Goal: Task Accomplishment & Management: Manage account settings

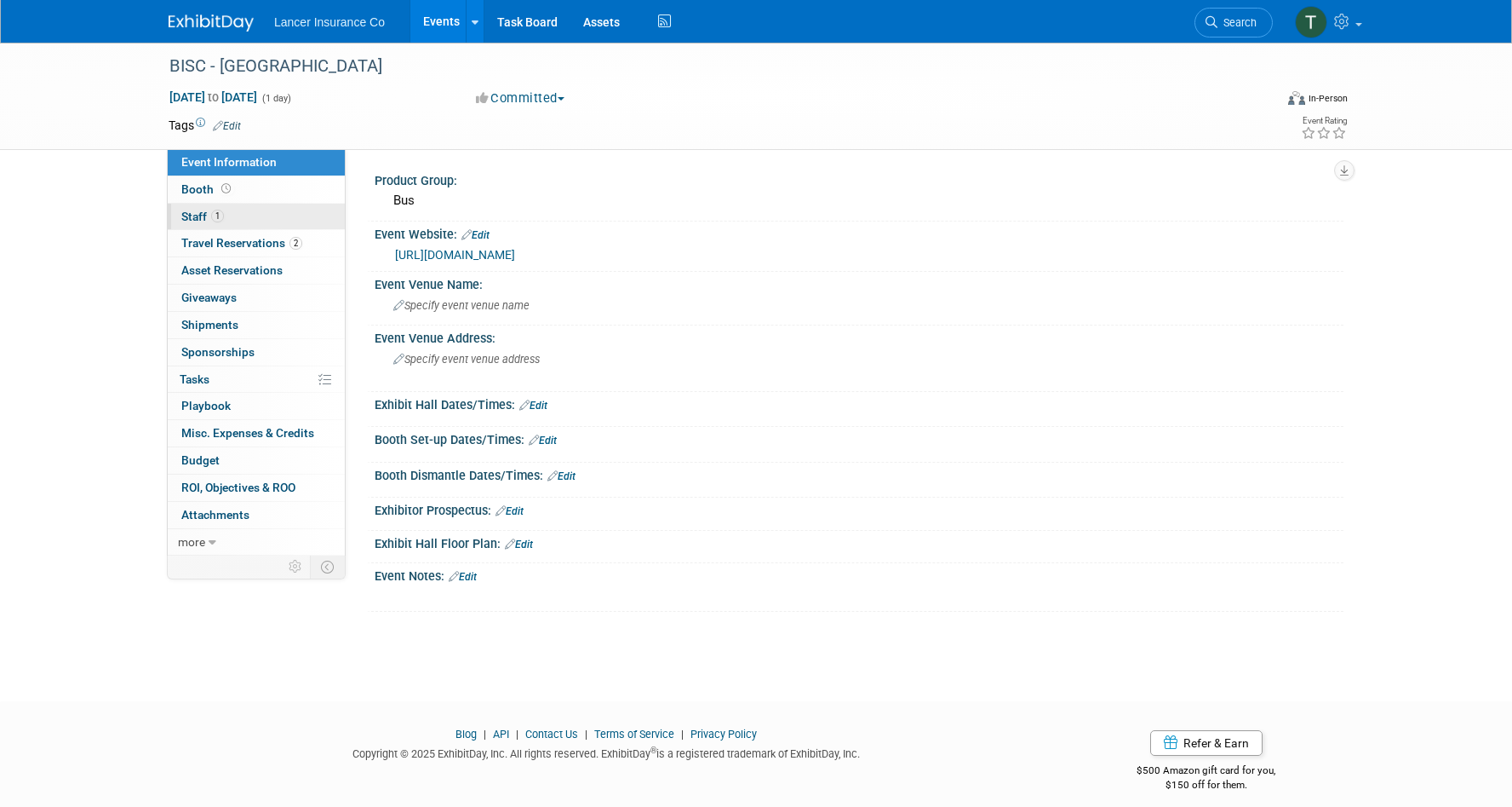
click at [202, 221] on span "Staff 1" at bounding box center [202, 216] width 43 height 14
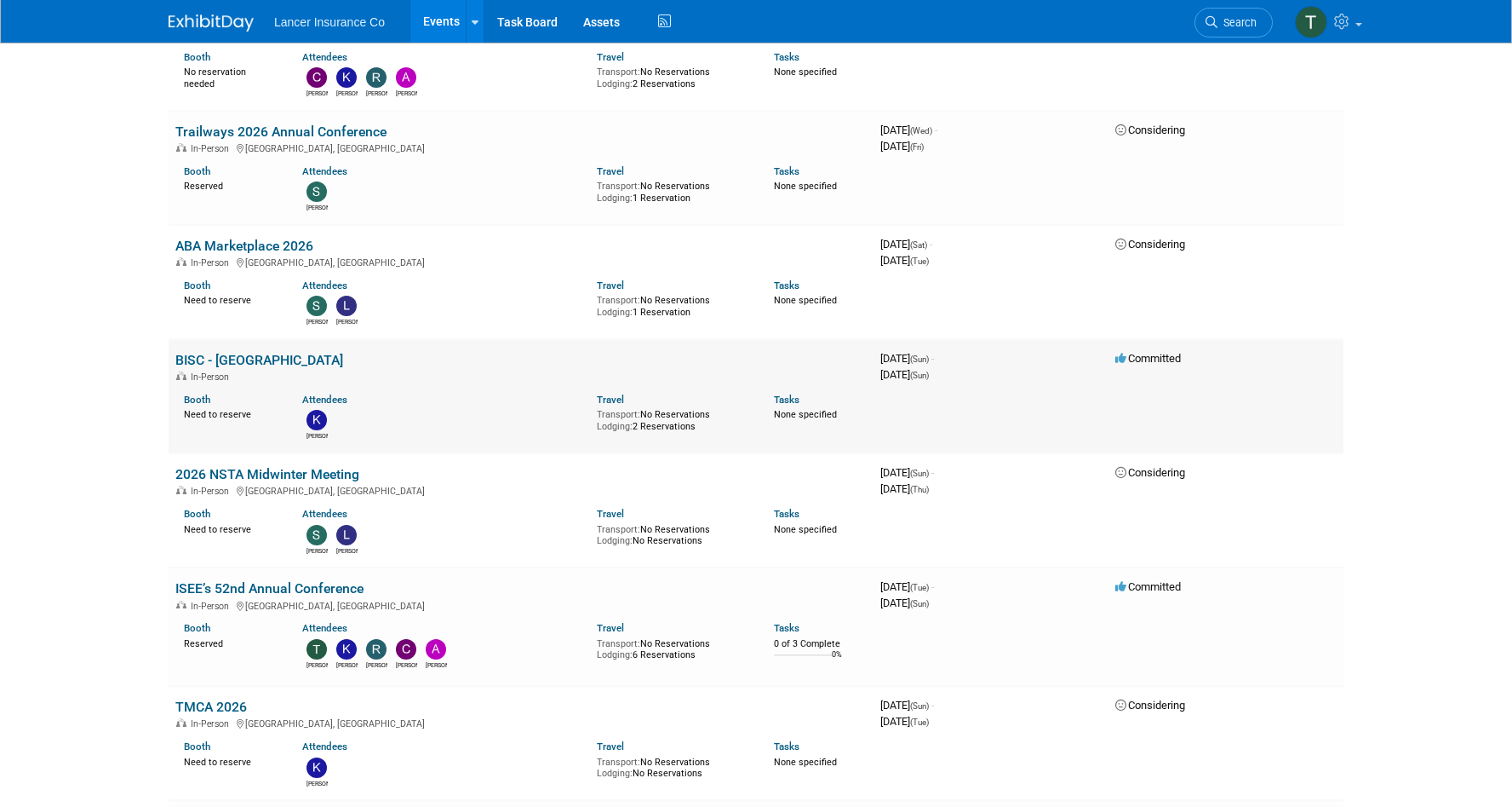
click at [195, 361] on link "BISC - [GEOGRAPHIC_DATA]" at bounding box center [259, 360] width 168 height 16
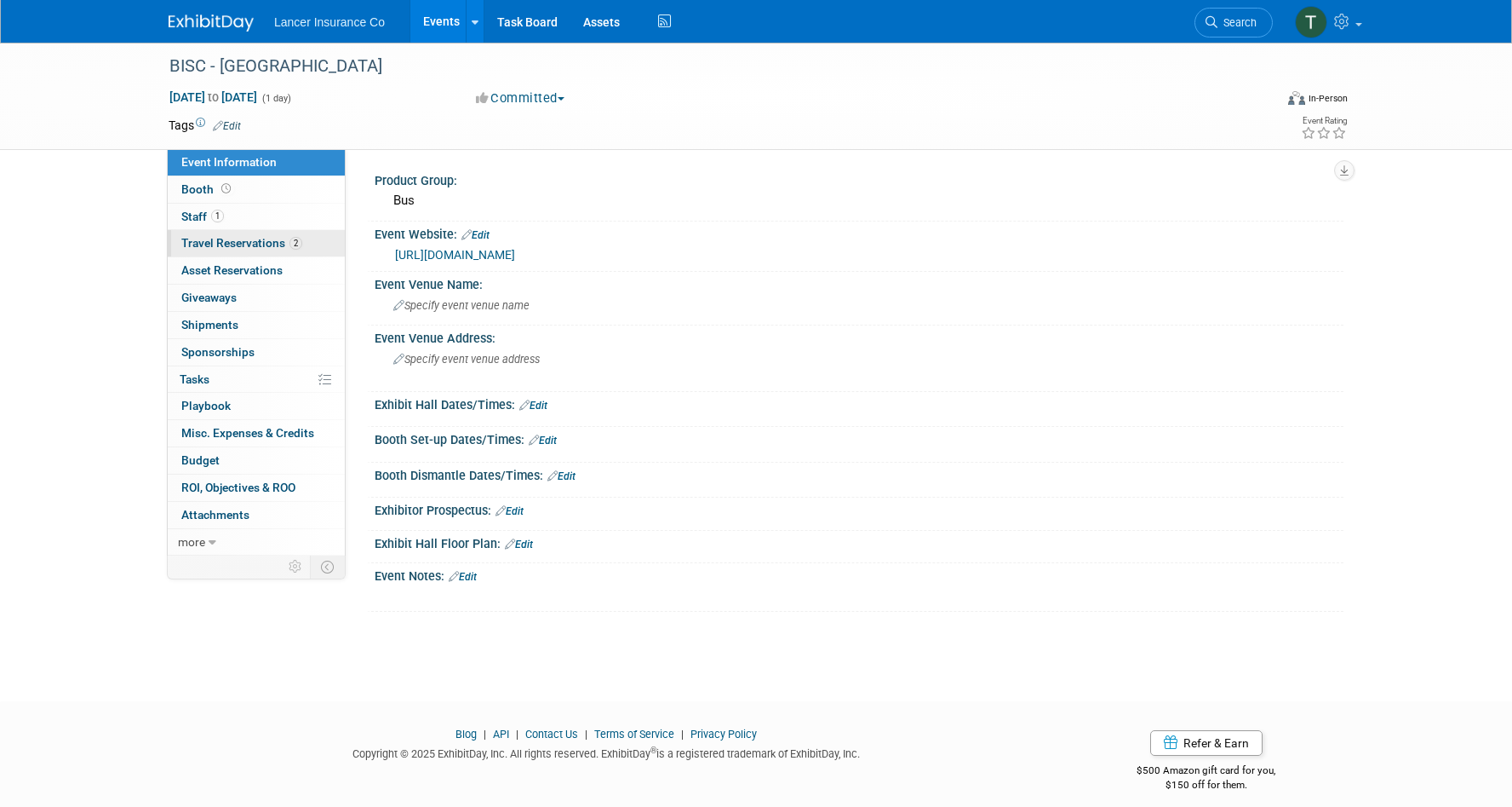
click at [229, 239] on span "Travel Reservations 2" at bounding box center [242, 243] width 121 height 14
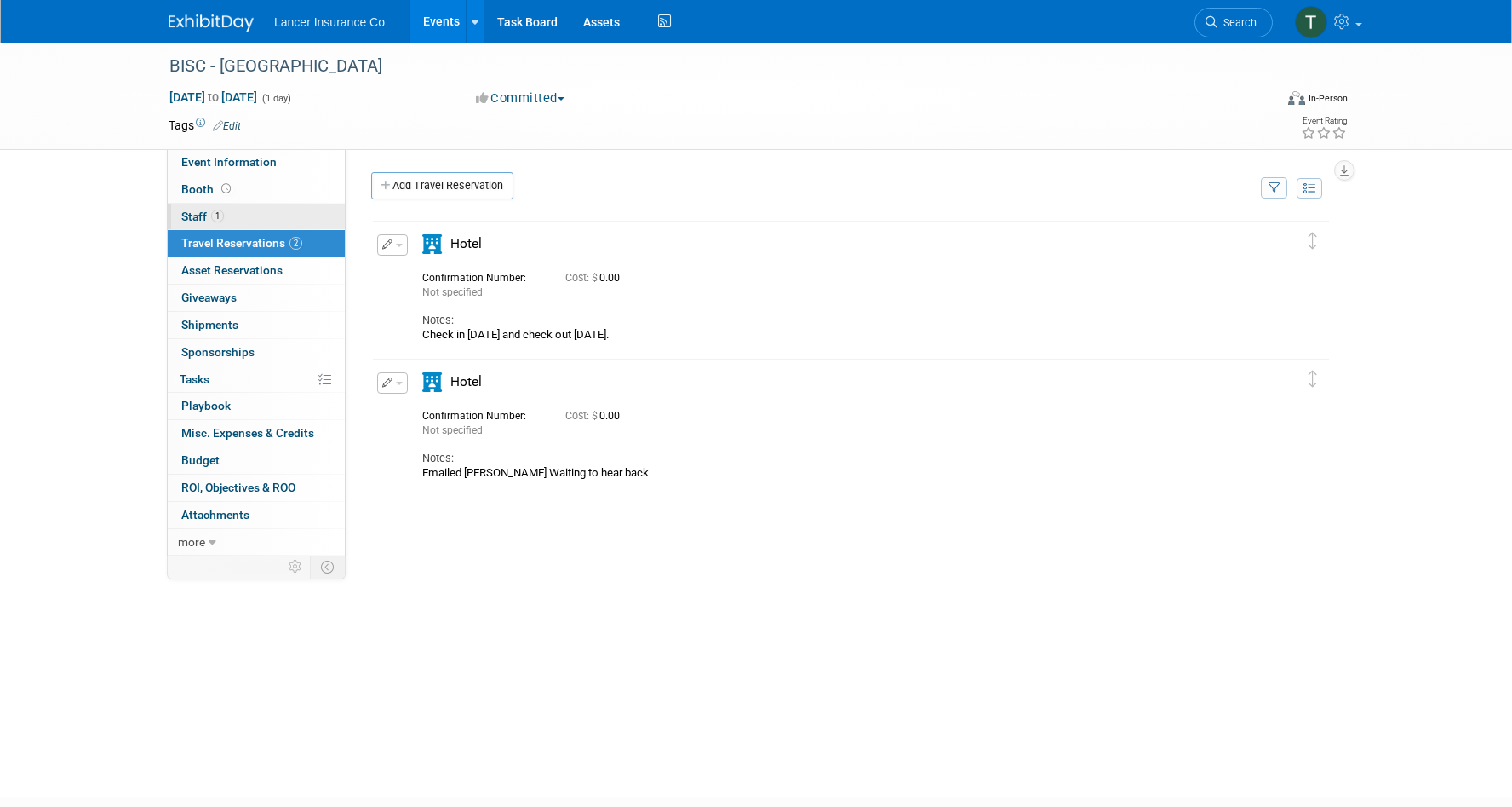
click at [201, 217] on span "Staff 1" at bounding box center [202, 216] width 43 height 14
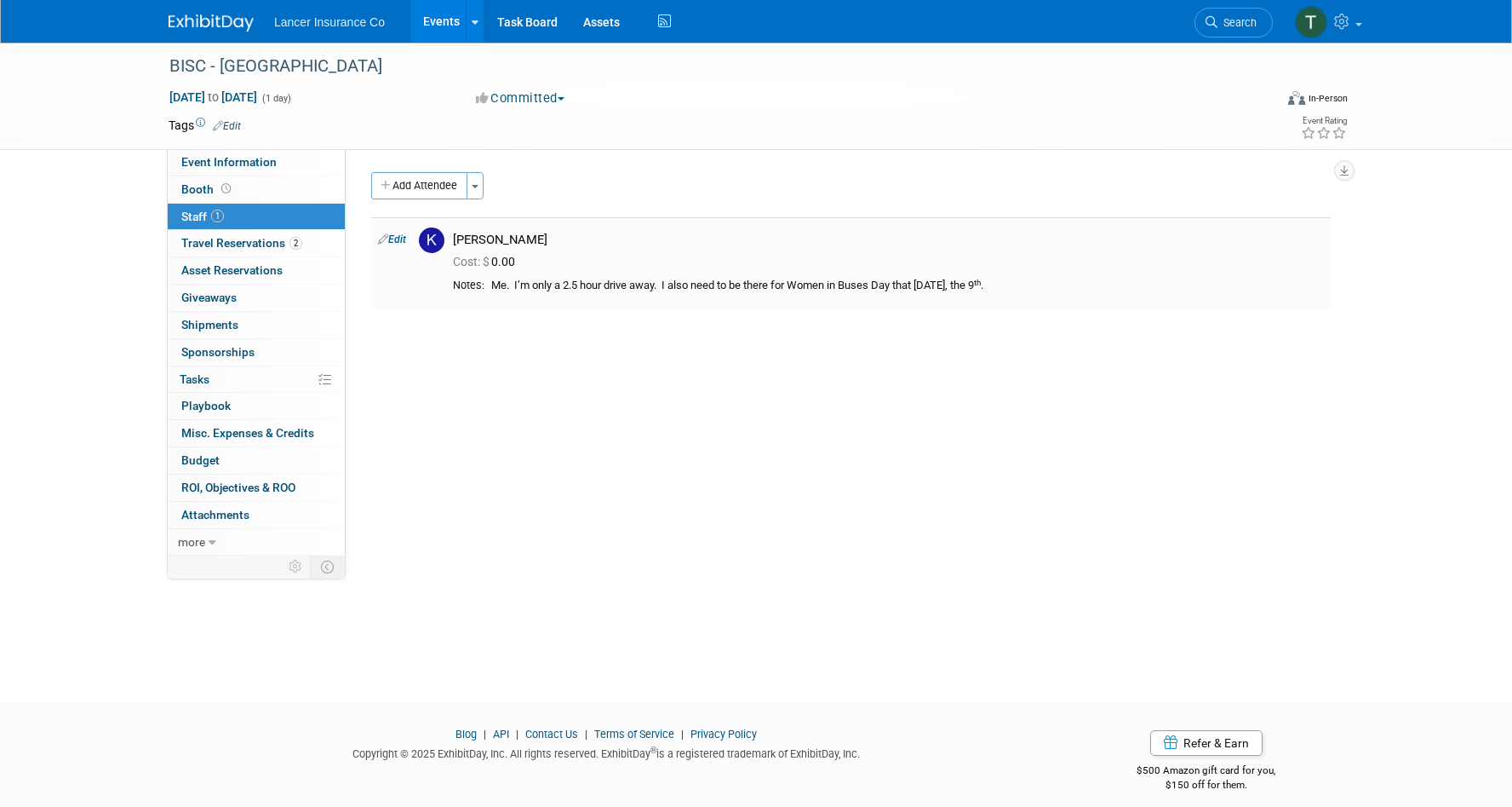
click at [401, 240] on link "Edit" at bounding box center [392, 239] width 28 height 12
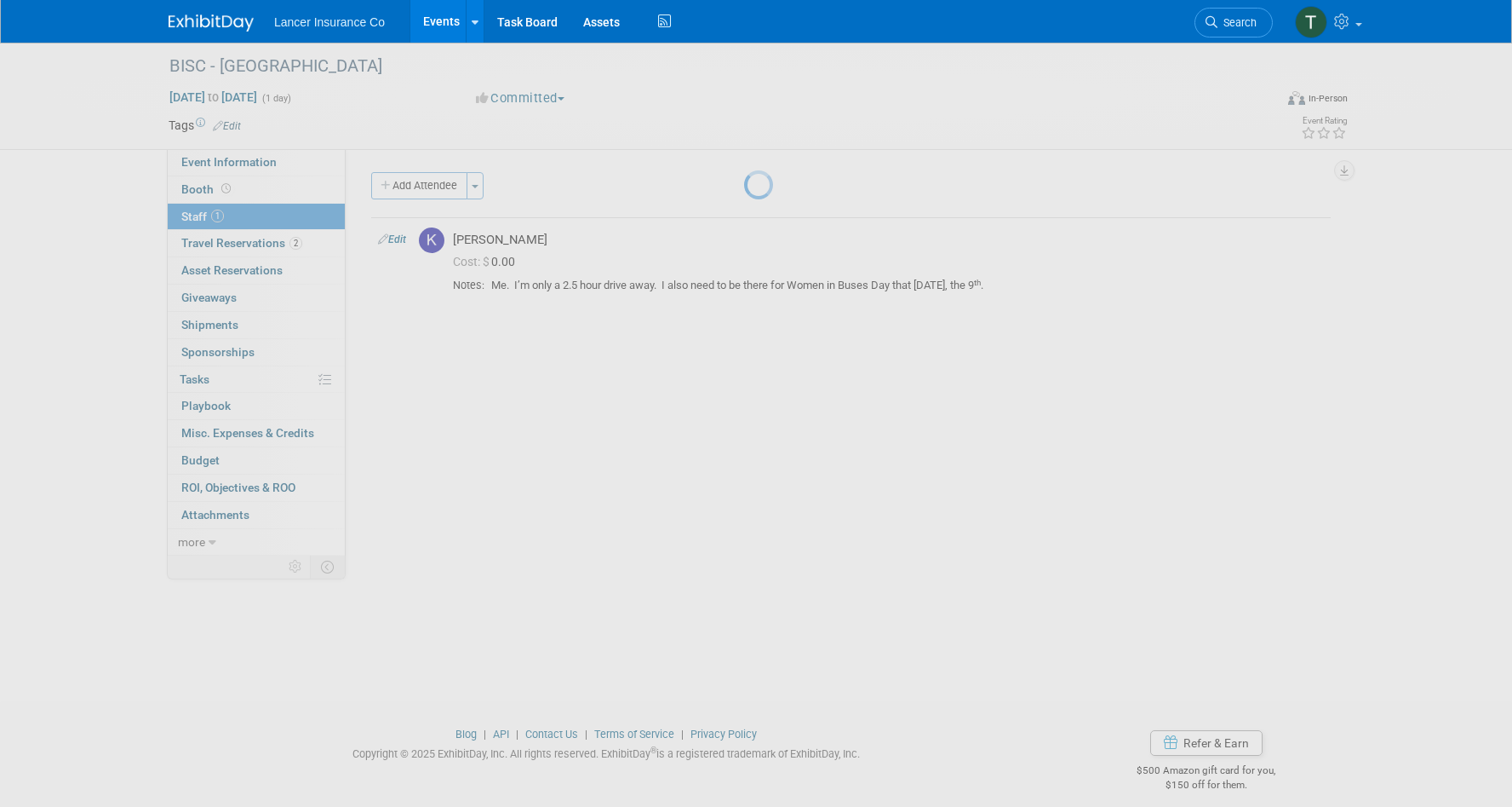
select select "d37797e9-7e47-48a4-a94f-ecff5de7c8d1"
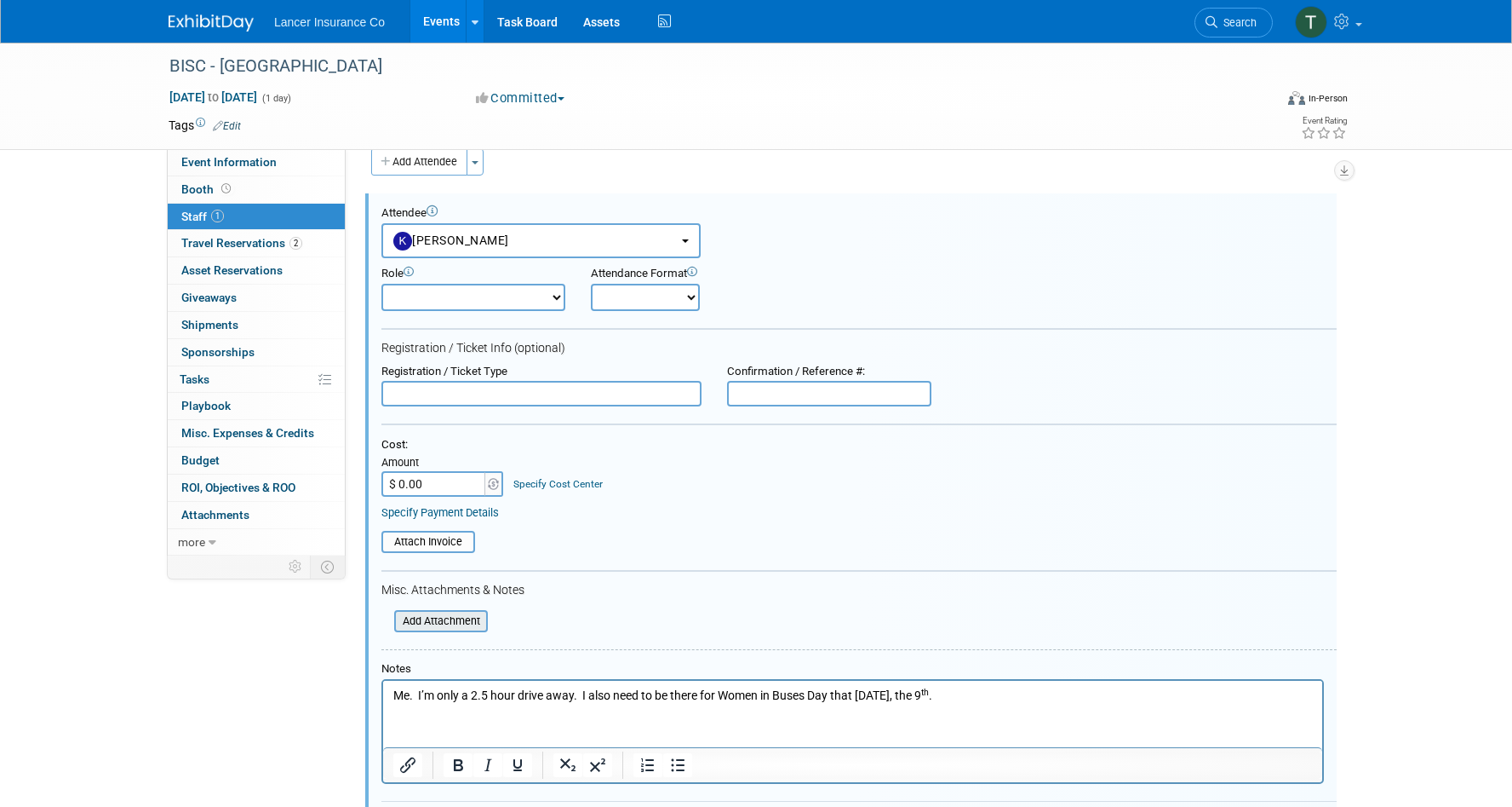
click at [439, 626] on input "file" at bounding box center [385, 621] width 202 height 19
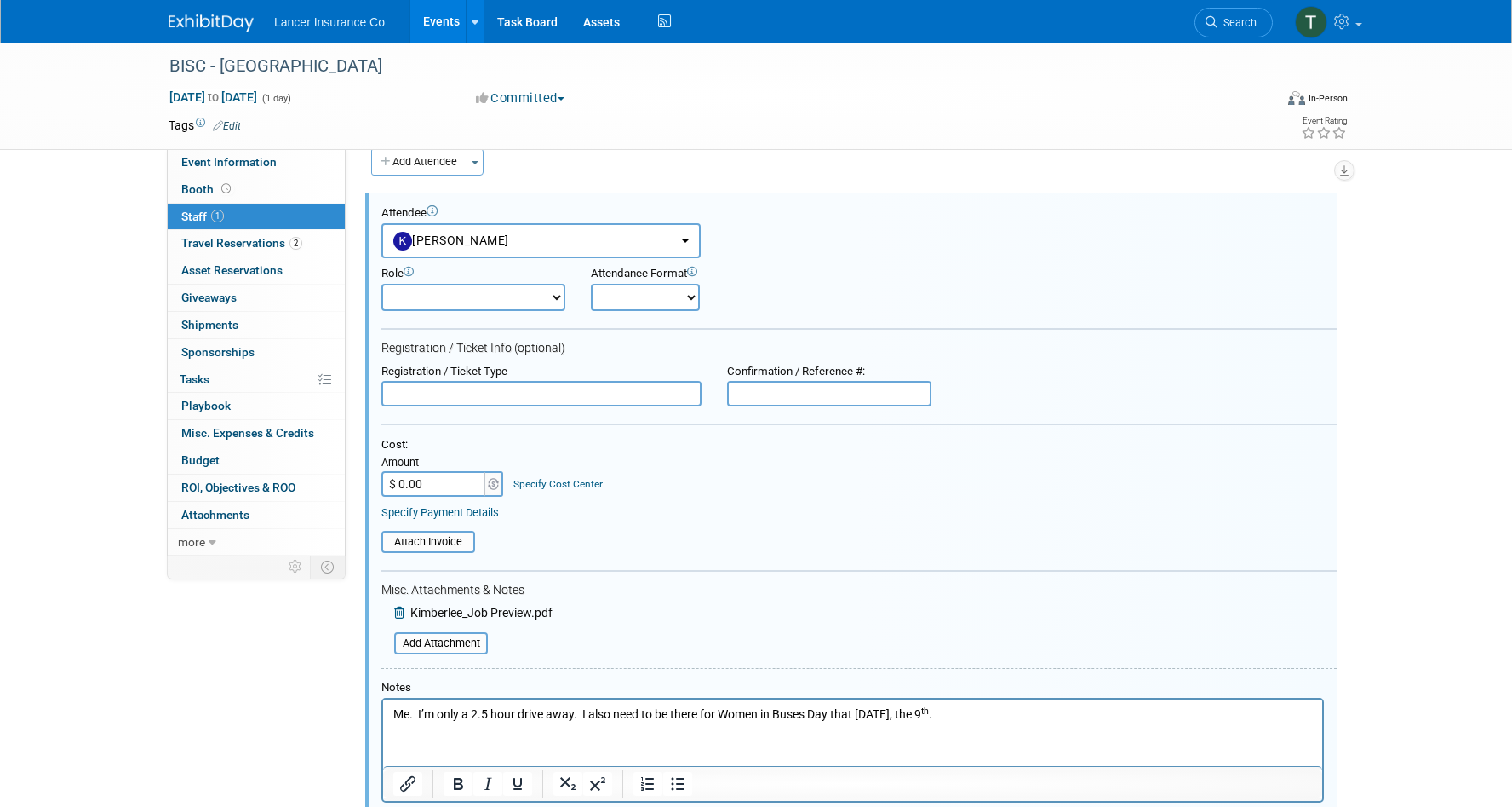
click at [426, 475] on input "$ 0.00" at bounding box center [435, 484] width 107 height 26
type input "$ 995.00"
click at [689, 490] on div "Cost: Amount $ 995.00 Specify Cost Center Cost Center -- Not Specified --" at bounding box center [859, 467] width 955 height 58
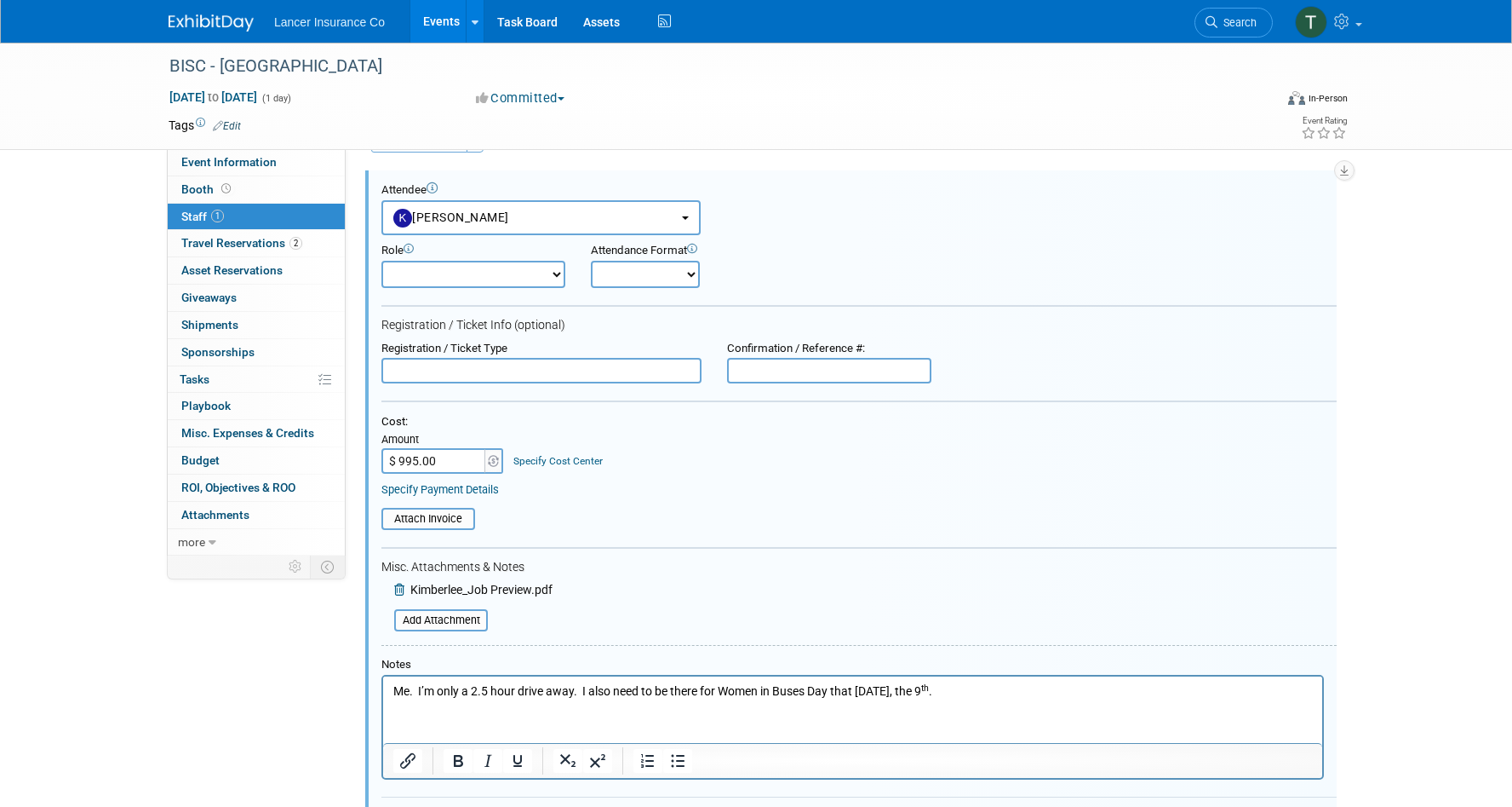
scroll to position [50, 0]
click at [450, 514] on input "file" at bounding box center [372, 515] width 202 height 19
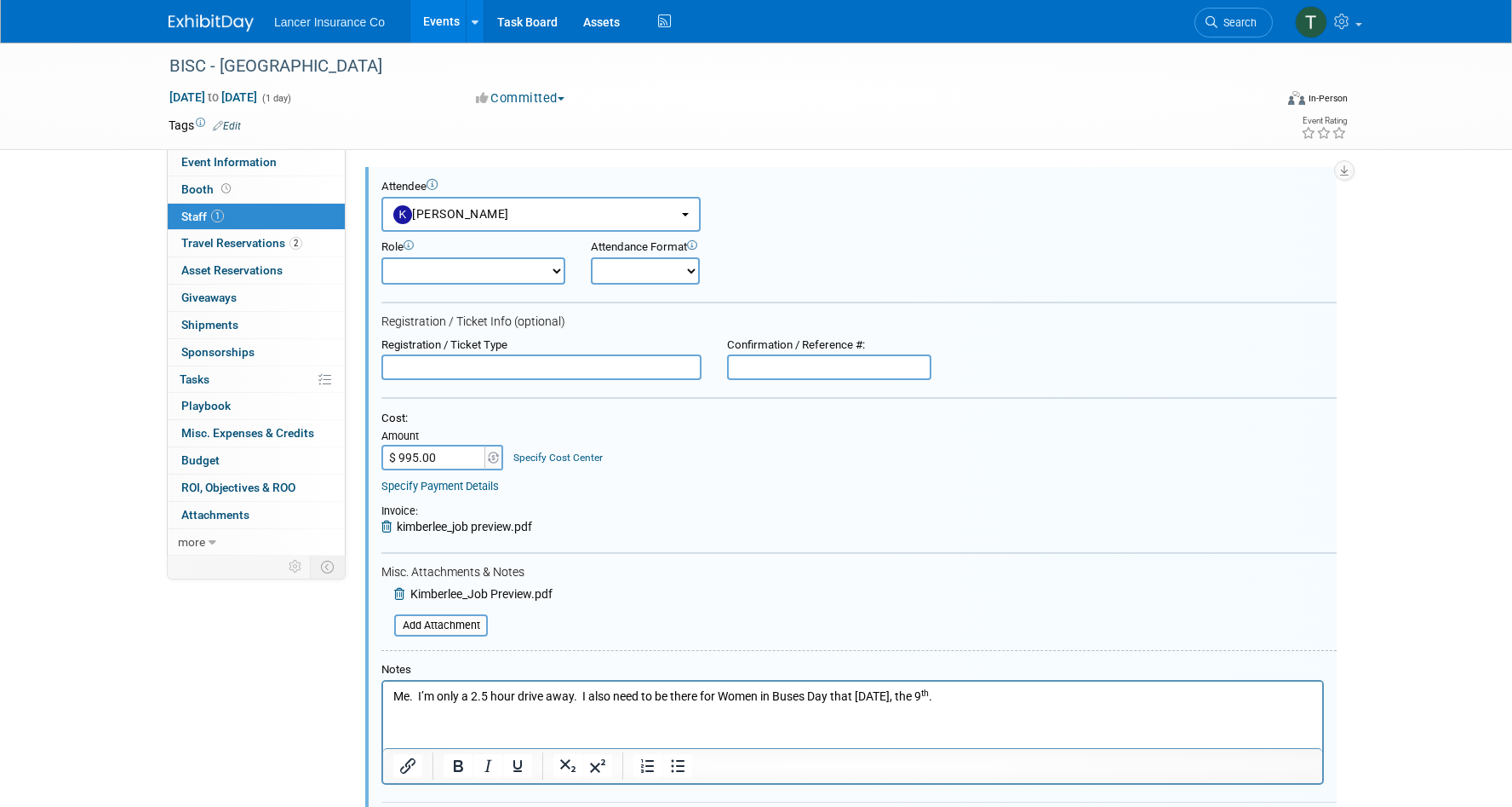
drag, startPoint x: 447, startPoint y: 624, endPoint x: 414, endPoint y: 588, distance: 48.8
click at [414, 588] on div "Add Attachment Kimberlee_Job Preview.pdf Add Attachment" at bounding box center [468, 598] width 171 height 26
click at [398, 595] on icon at bounding box center [401, 594] width 14 height 12
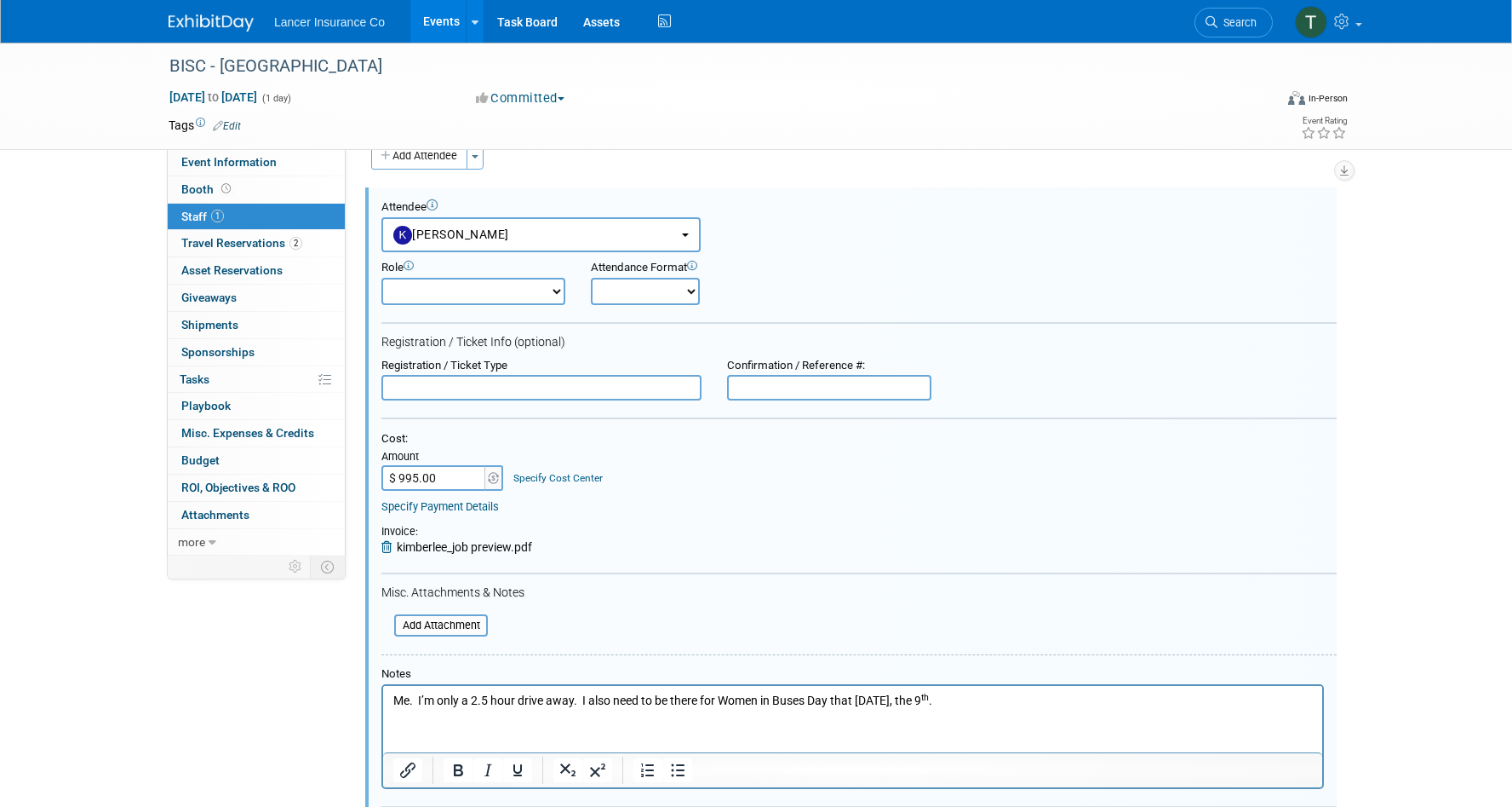
scroll to position [21, 0]
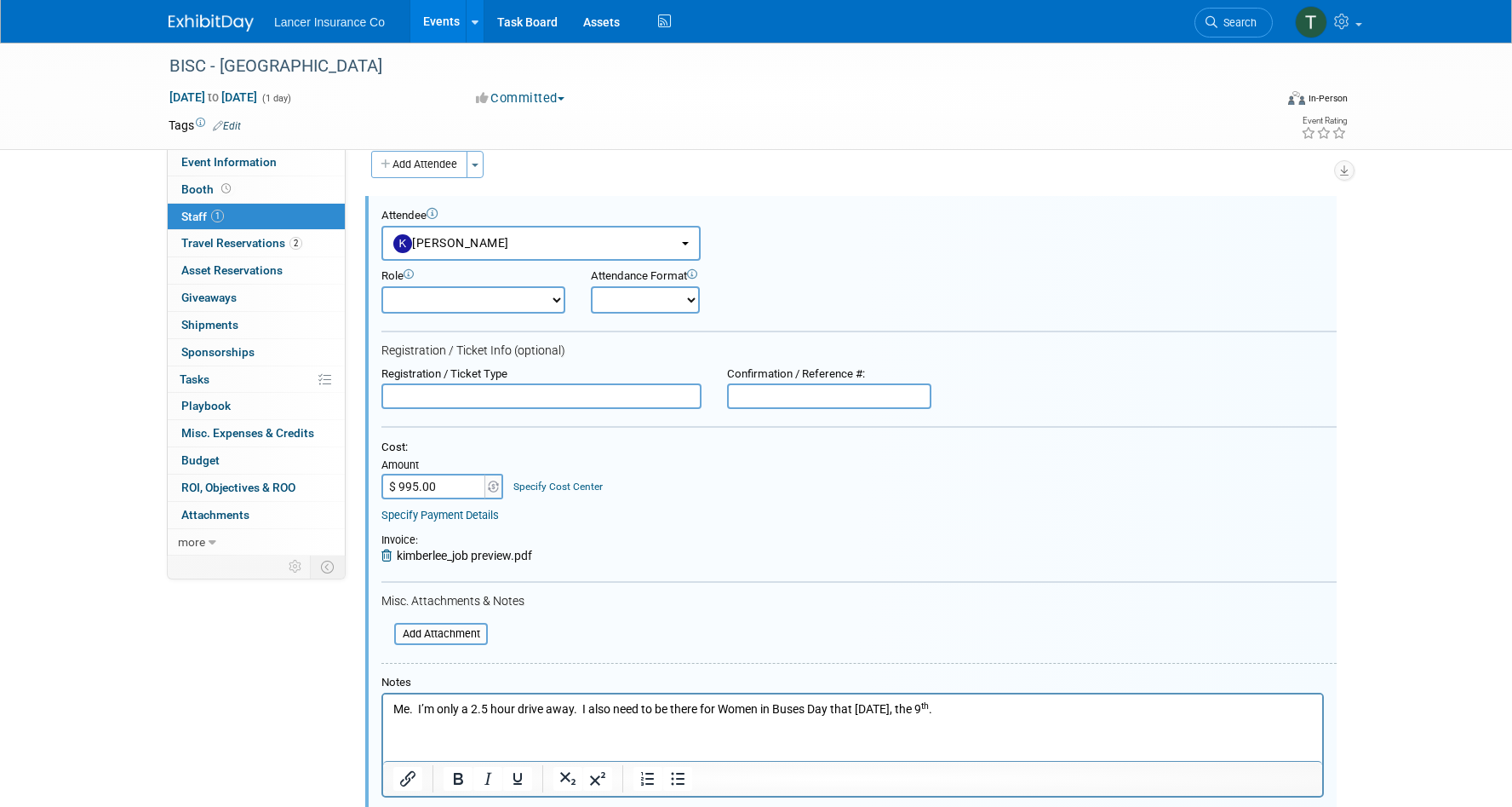
click at [524, 306] on select "Claims Representative Conference Attendee Demonstrator Host Loss Control Repres…" at bounding box center [474, 300] width 184 height 27
select select "100"
click at [382, 286] on select "Claims Representative Conference Attendee Demonstrator Host Loss Control Repres…" at bounding box center [474, 300] width 184 height 27
click at [673, 305] on select "Onsite Remote" at bounding box center [645, 300] width 109 height 27
select select "1"
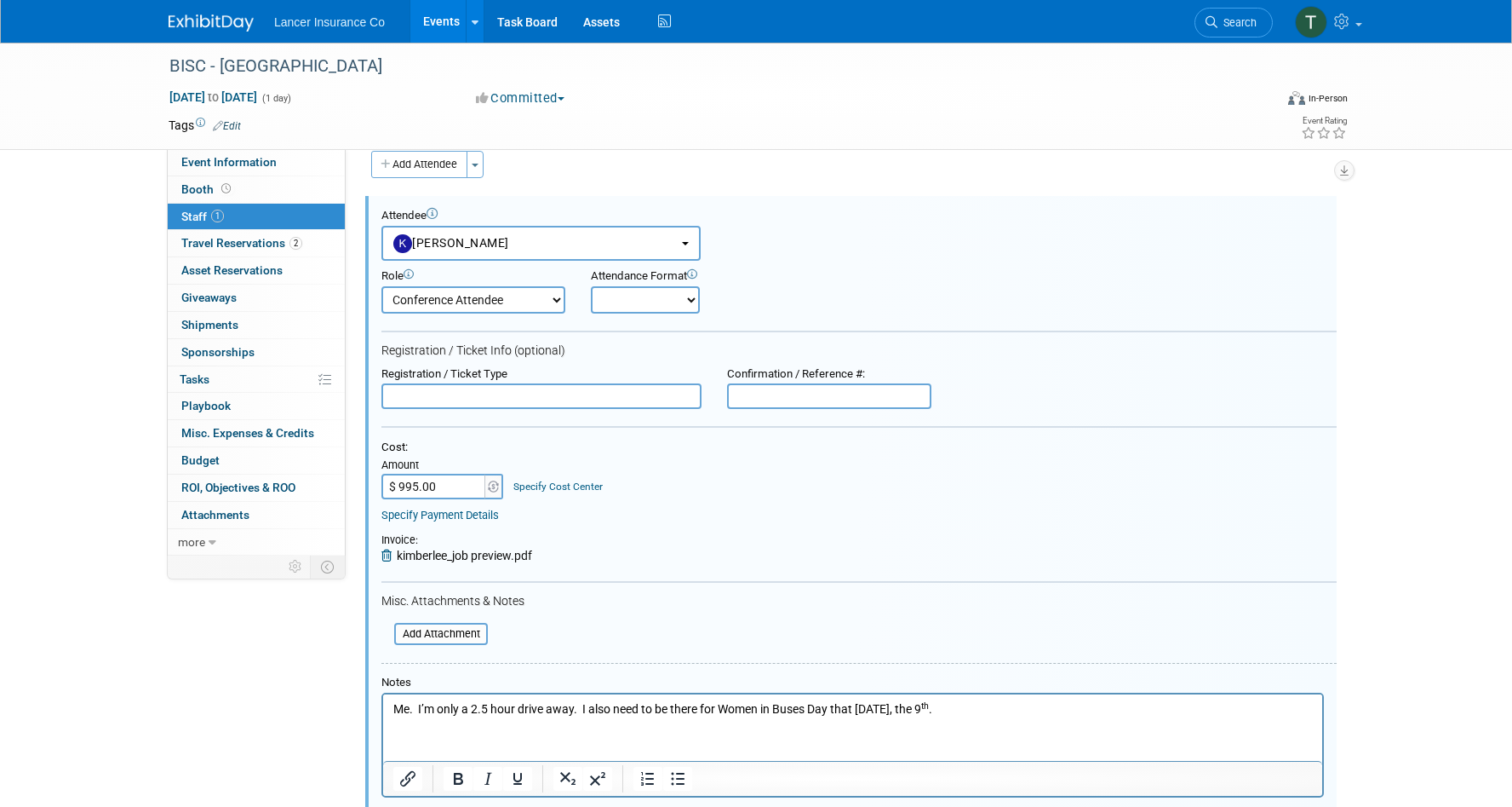
click at [591, 286] on select "Onsite Remote" at bounding box center [645, 300] width 109 height 27
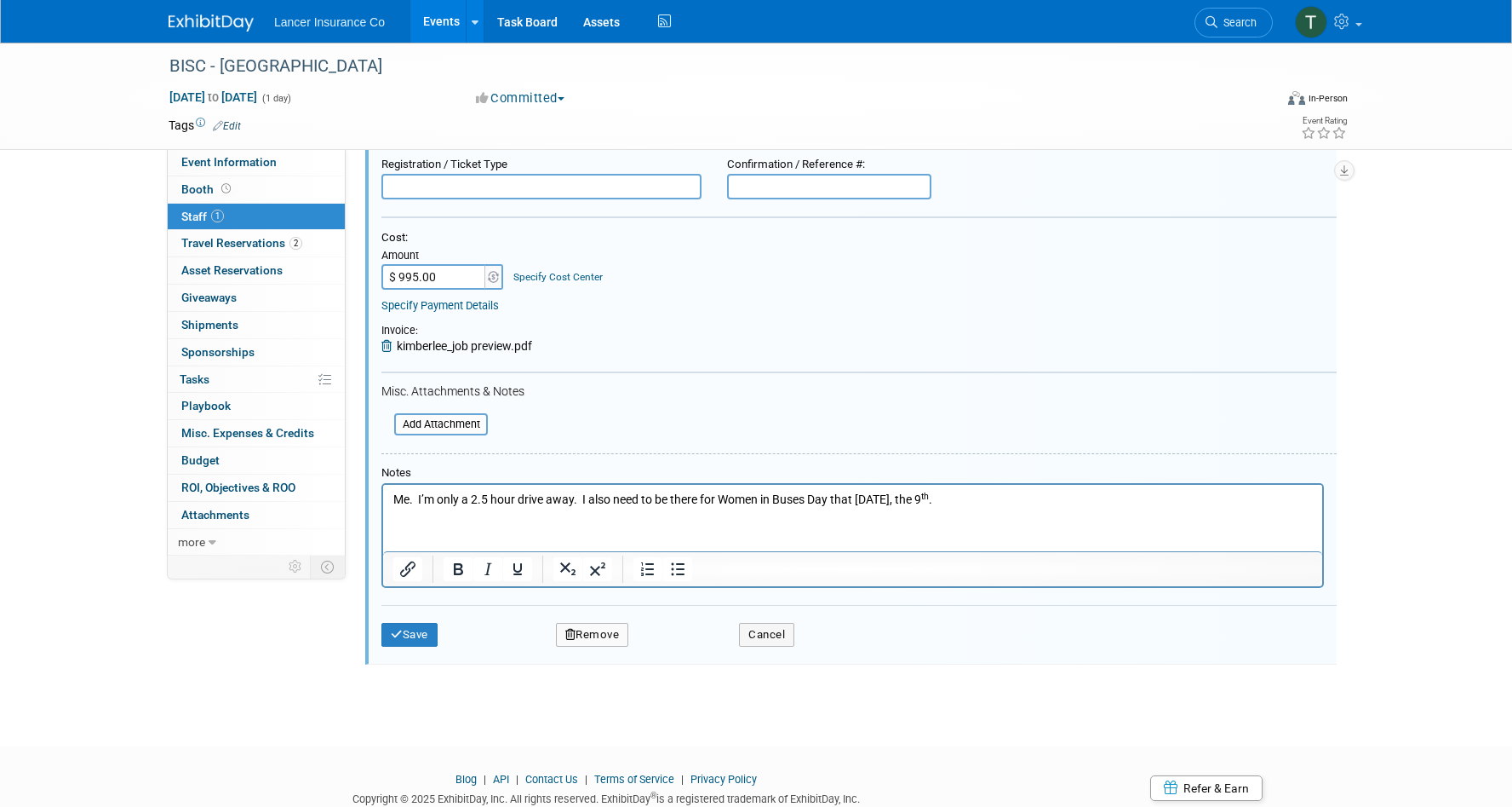
scroll to position [290, 0]
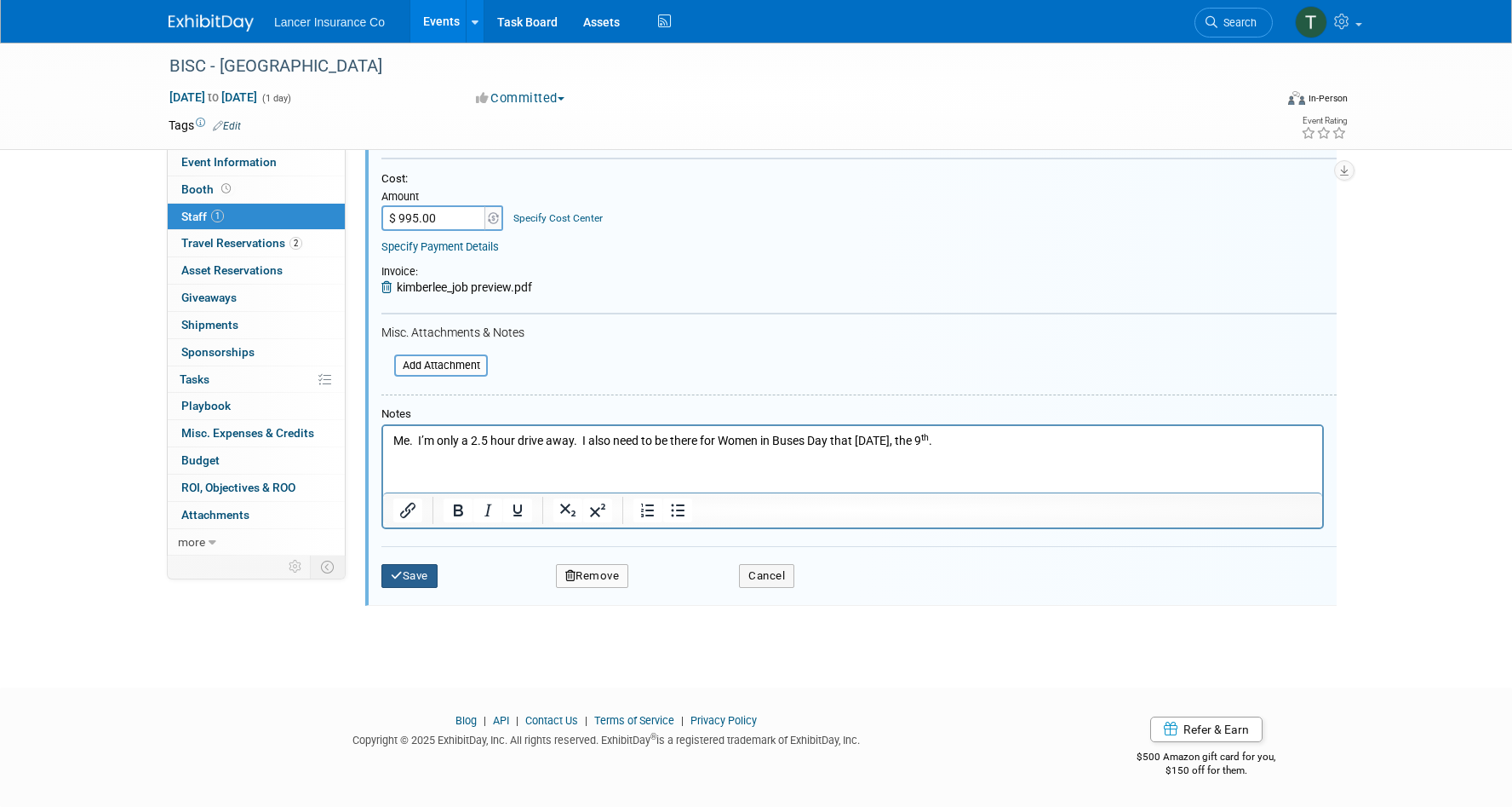
click at [422, 576] on button "Save" at bounding box center [410, 575] width 57 height 24
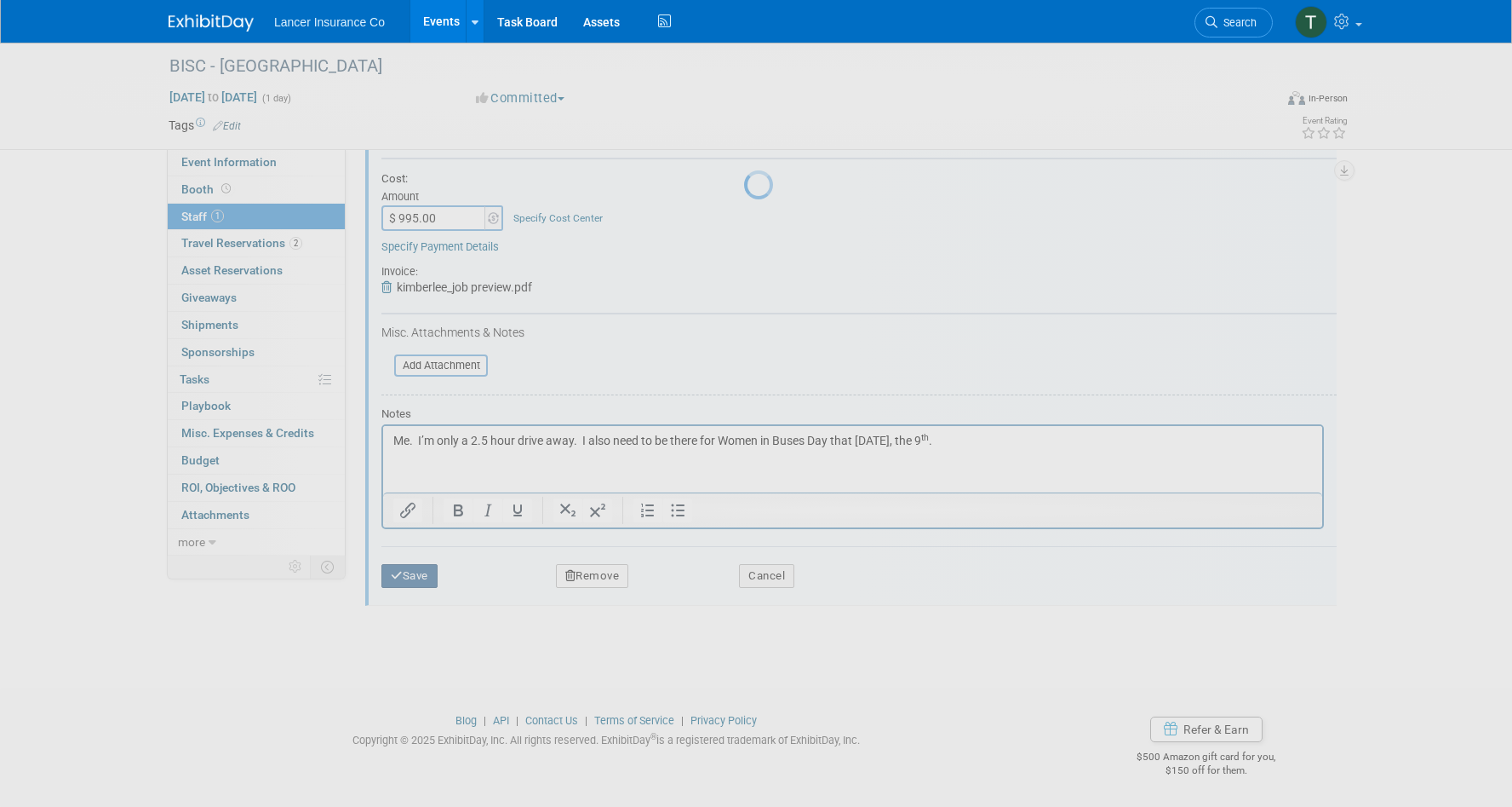
scroll to position [14, 0]
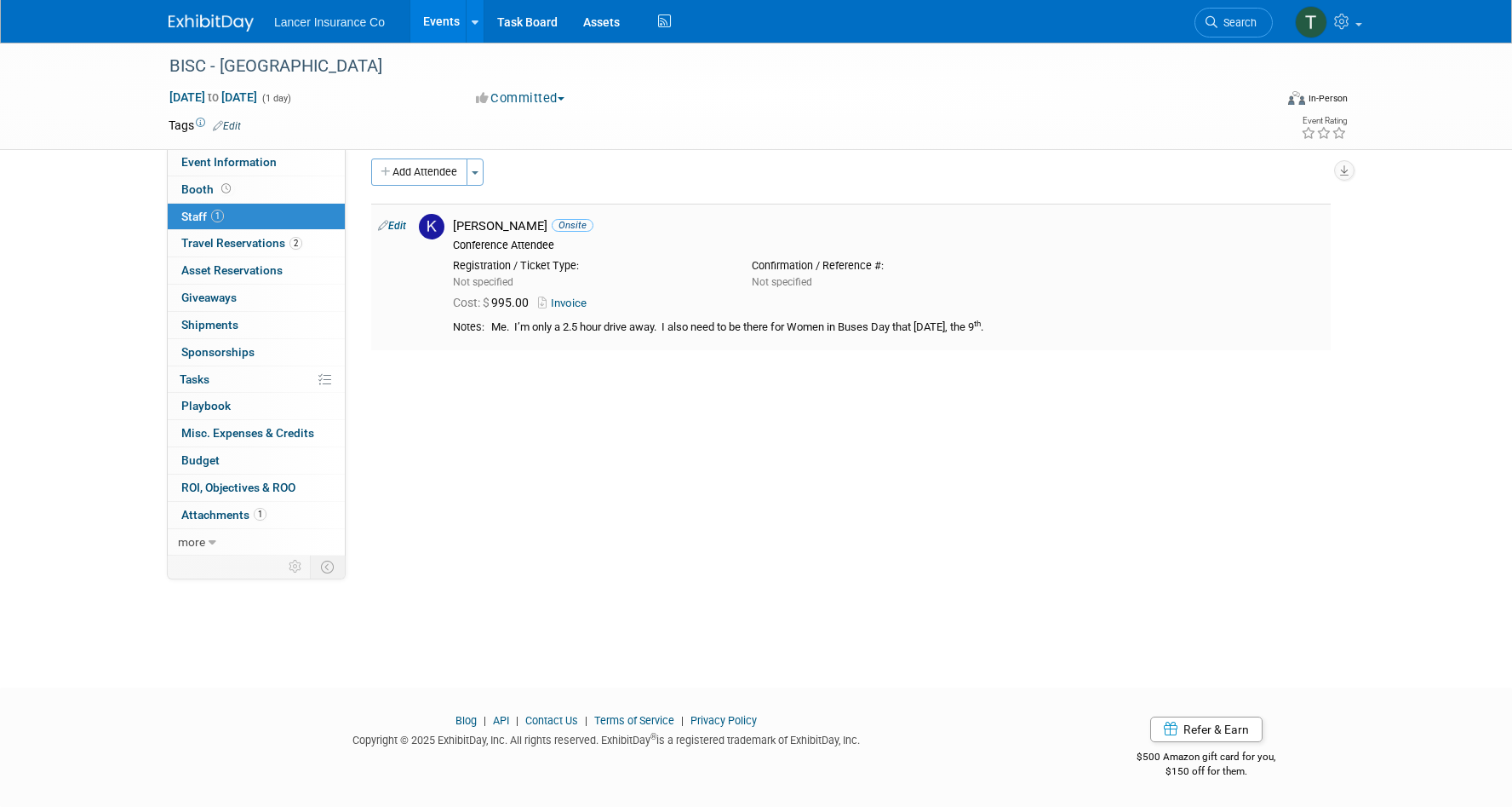
click at [403, 225] on link "Edit" at bounding box center [392, 225] width 28 height 12
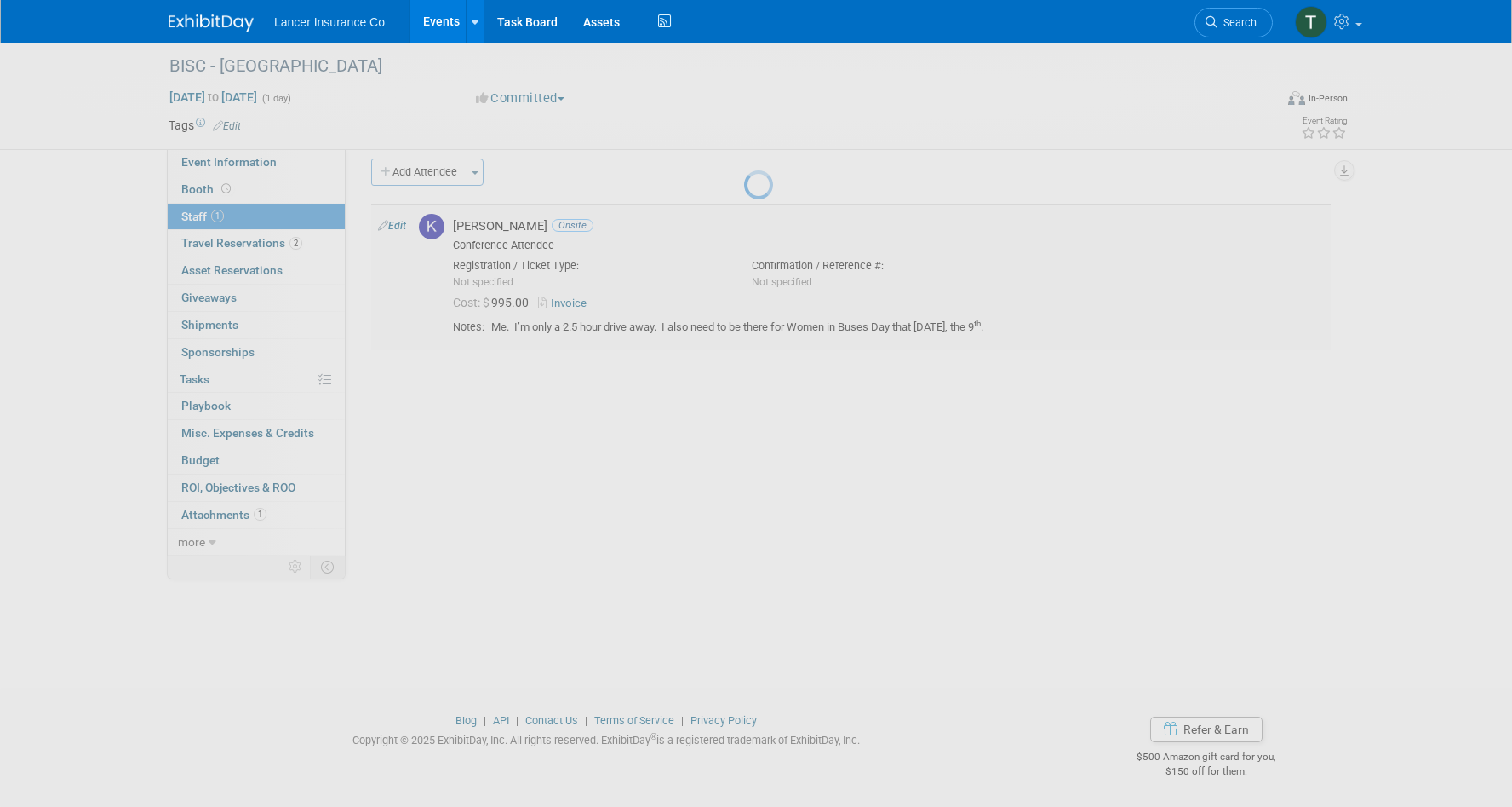
select select "d37797e9-7e47-48a4-a94f-ecff5de7c8d1"
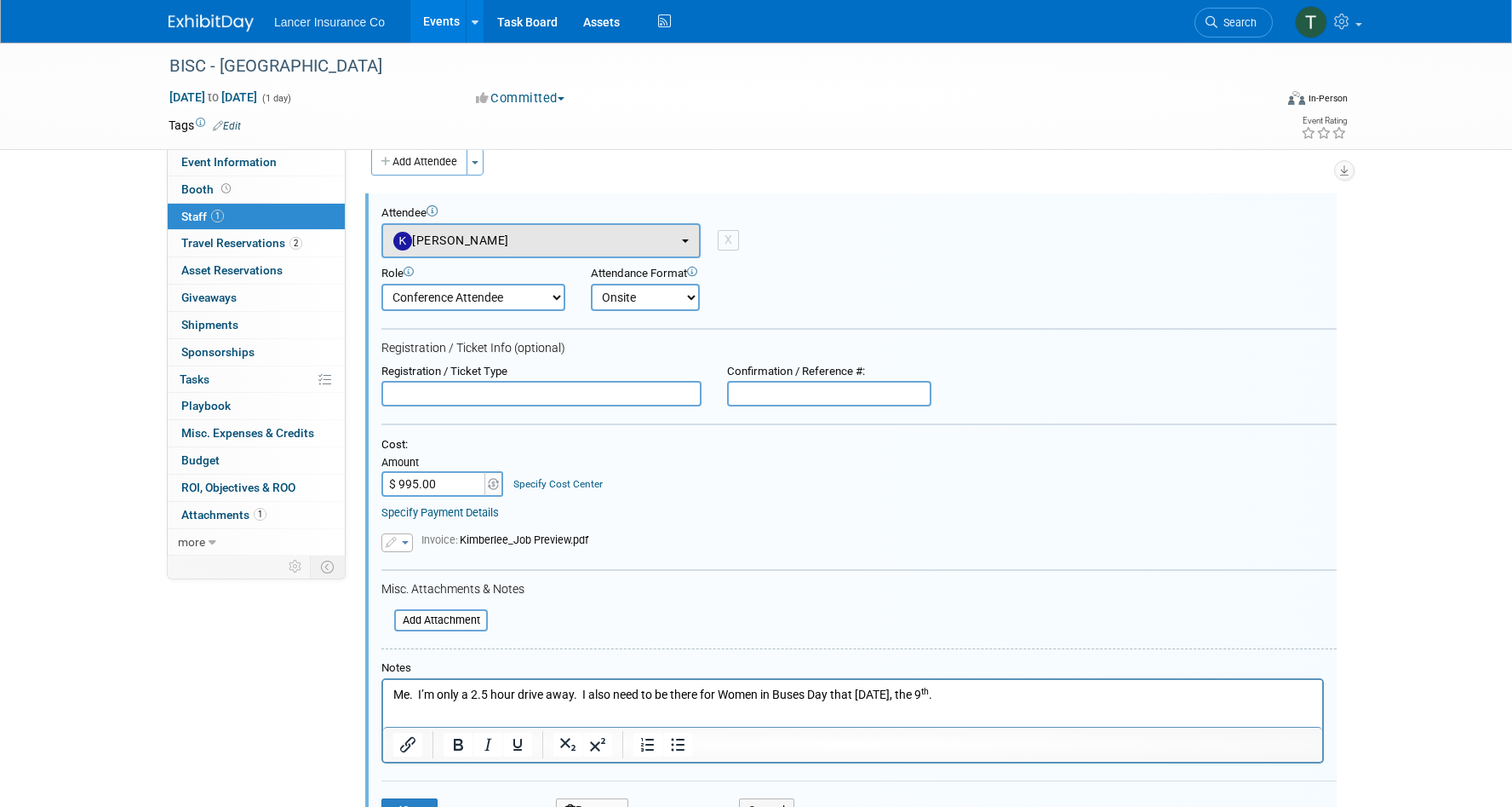
scroll to position [0, 0]
drag, startPoint x: 724, startPoint y: 696, endPoint x: 808, endPoint y: 694, distance: 84.0
click at [808, 694] on p "Me. I’m only a 2.5 hour drive away. I also need to be there for Women in Buses …" at bounding box center [853, 695] width 920 height 17
click at [455, 748] on icon "Bold" at bounding box center [458, 744] width 9 height 12
click at [529, 748] on button "Underline" at bounding box center [518, 744] width 29 height 24
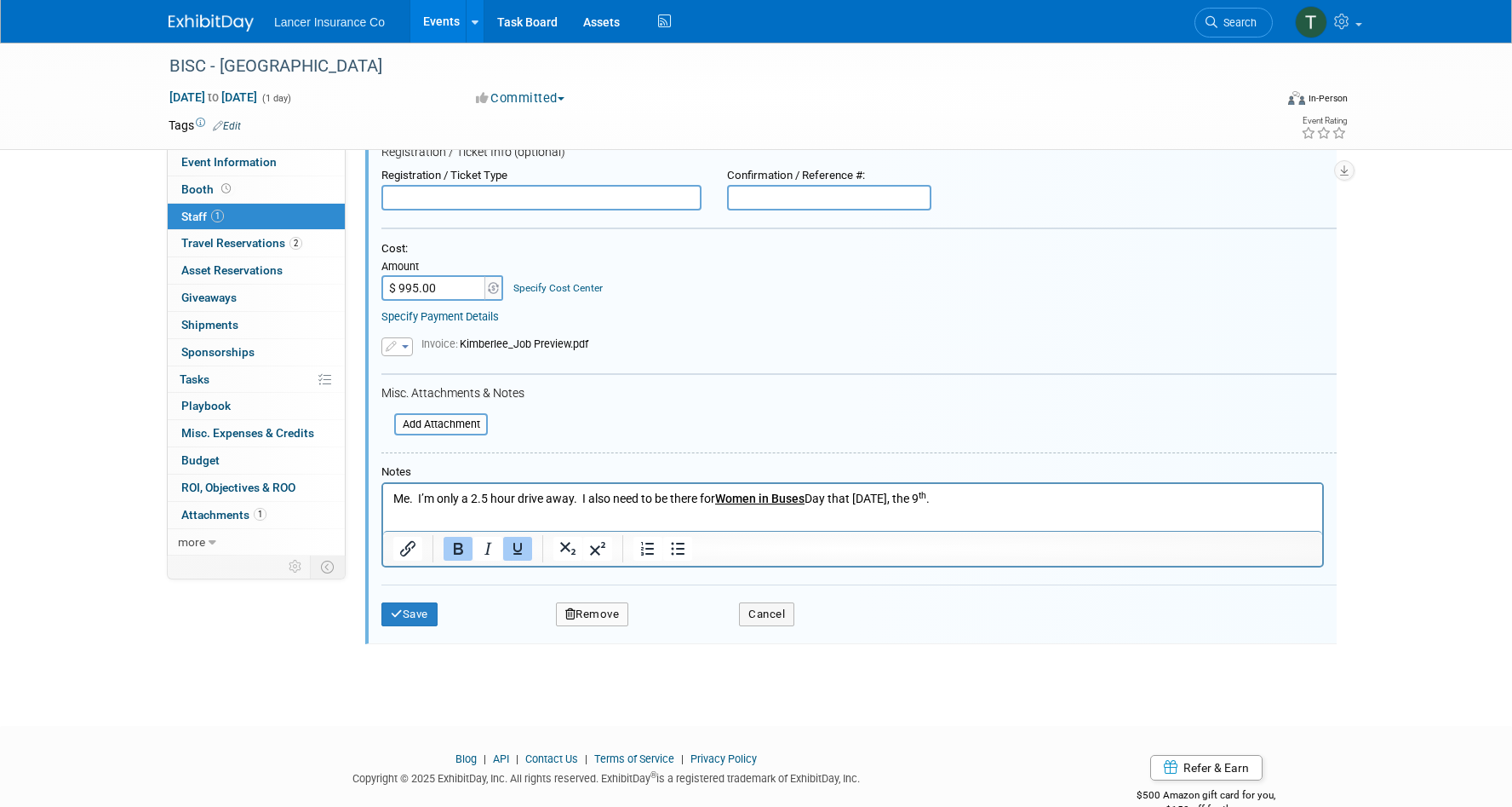
scroll to position [228, 0]
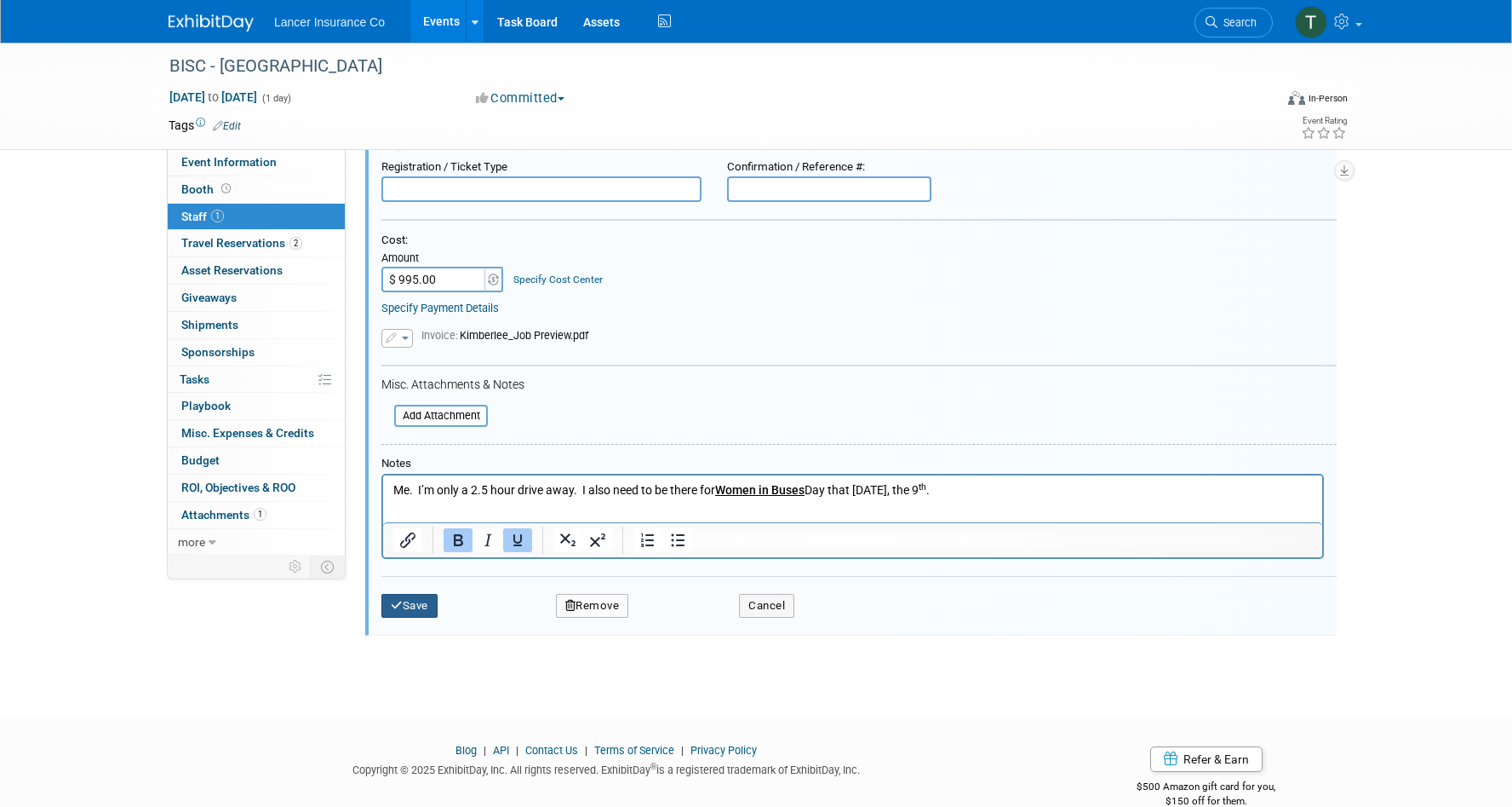
click at [427, 605] on button "Save" at bounding box center [410, 605] width 57 height 24
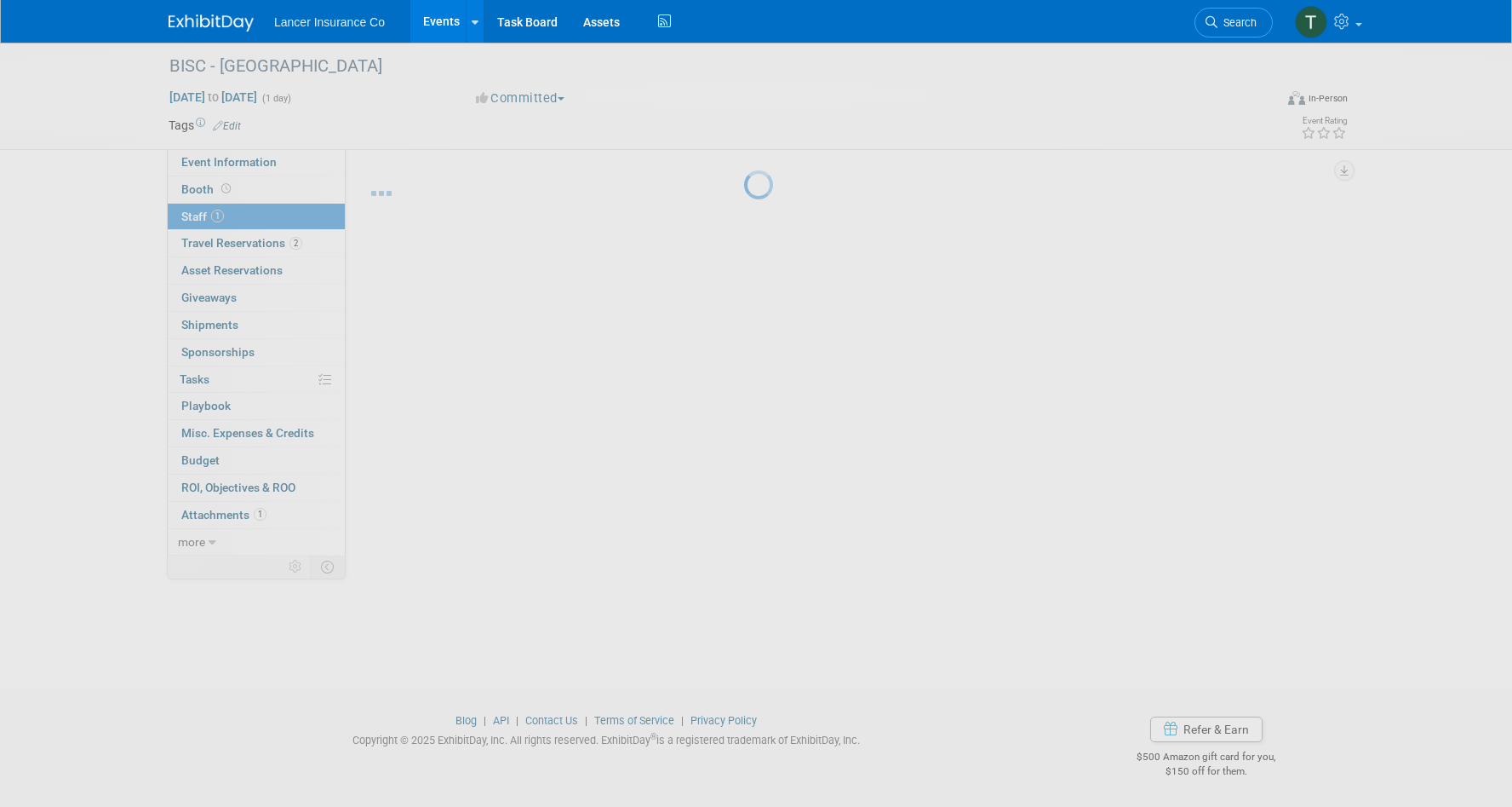
scroll to position [14, 0]
